Goal: Navigation & Orientation: Find specific page/section

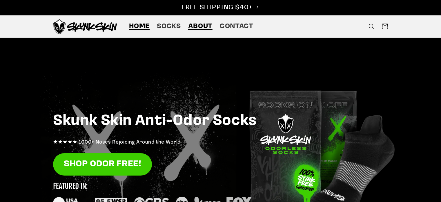
click at [200, 30] on span "About" at bounding box center [200, 26] width 24 height 9
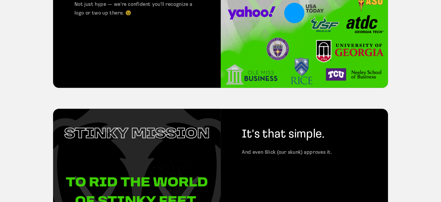
scroll to position [755, 0]
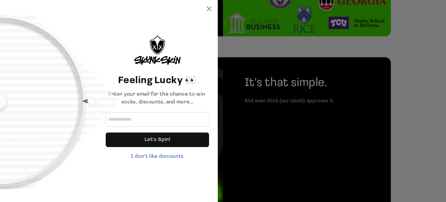
click at [209, 9] on icon at bounding box center [209, 8] width 5 height 5
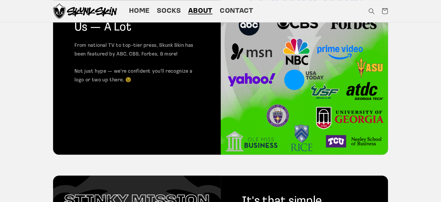
scroll to position [609, 0]
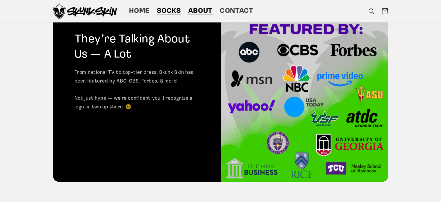
click at [166, 8] on span "Socks" at bounding box center [169, 11] width 24 height 9
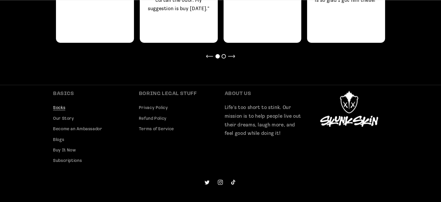
scroll to position [580, 0]
